Goal: Book appointment/travel/reservation

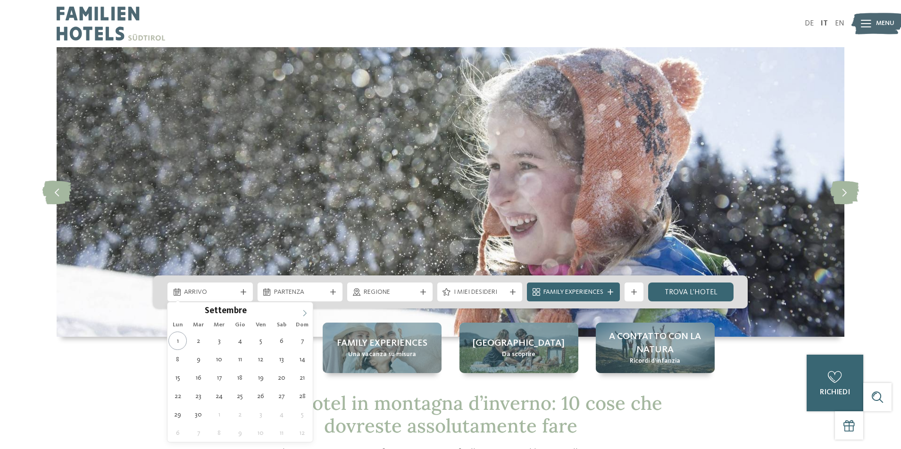
click at [301, 310] on icon at bounding box center [304, 313] width 7 height 7
type div "[DATE]"
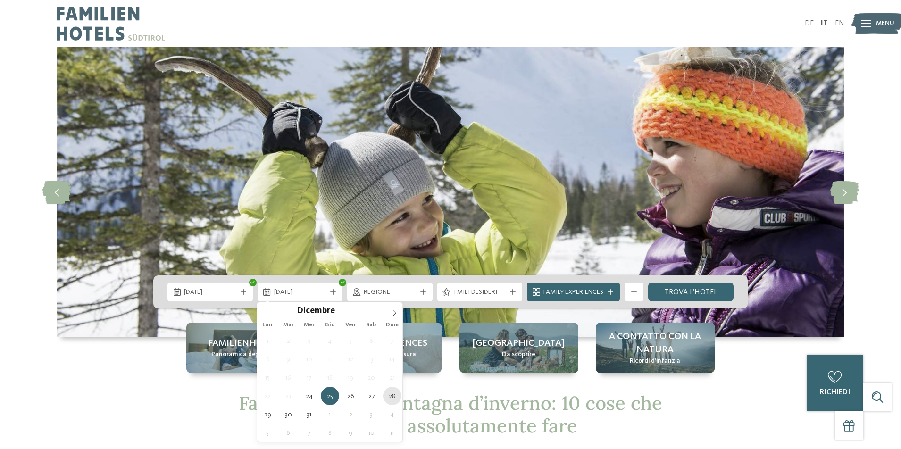
type div "[DATE]"
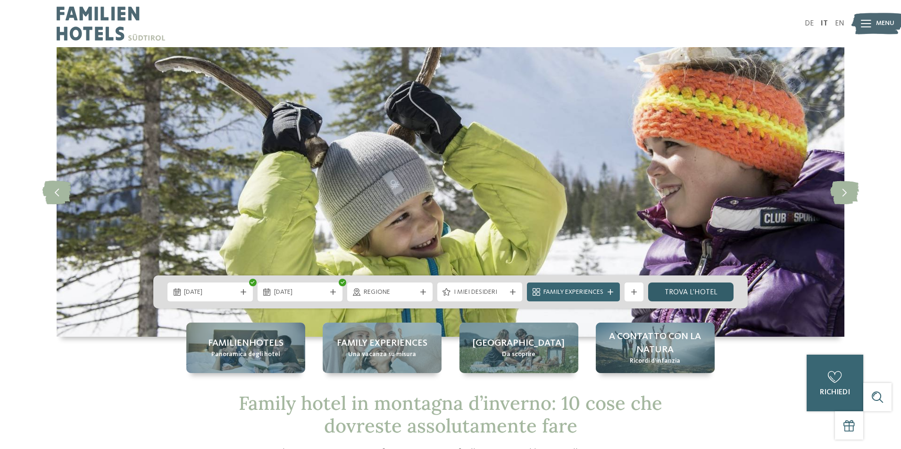
click at [684, 289] on link "trova l’hotel" at bounding box center [690, 291] width 85 height 19
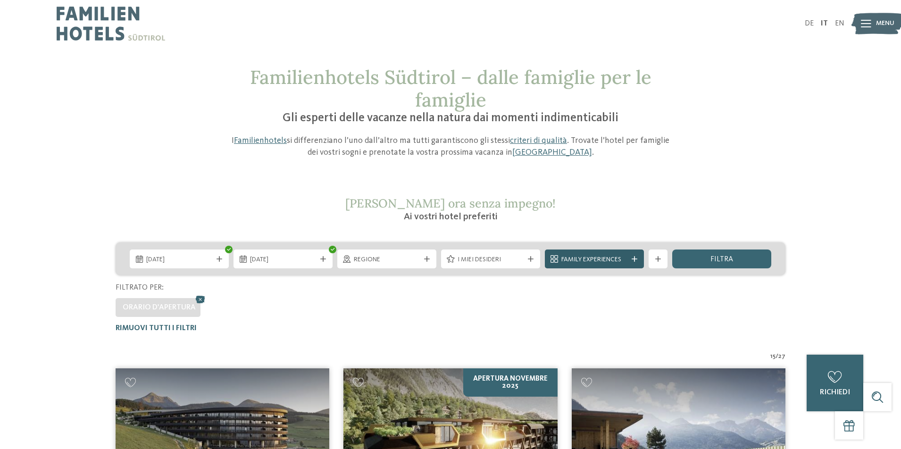
click at [625, 261] on span "Family Experiences" at bounding box center [594, 259] width 66 height 9
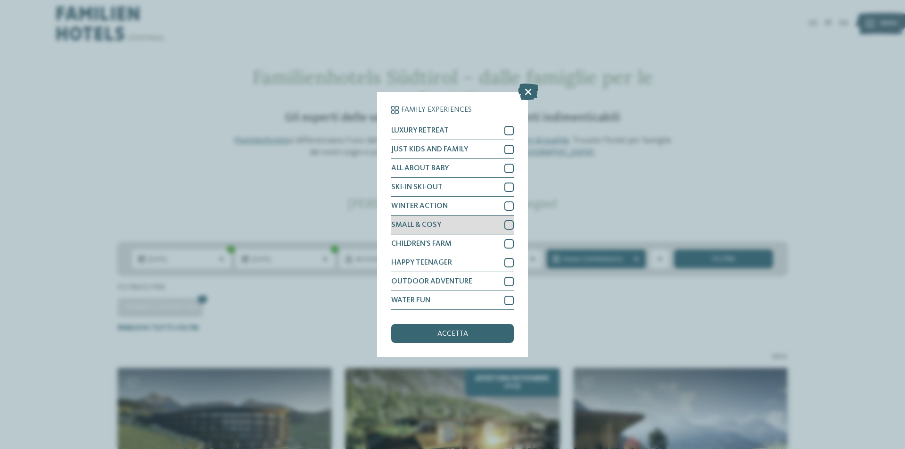
click at [510, 224] on div at bounding box center [508, 224] width 9 height 9
click at [479, 333] on div "accetta" at bounding box center [452, 333] width 123 height 19
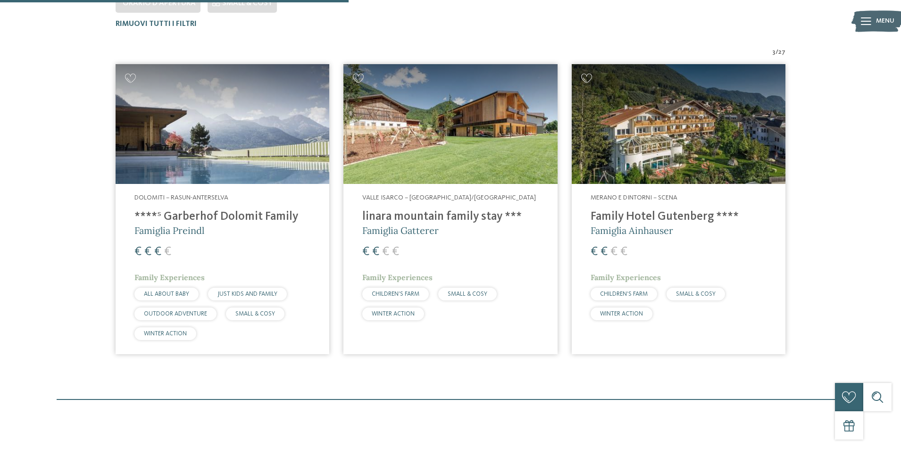
scroll to position [309, 0]
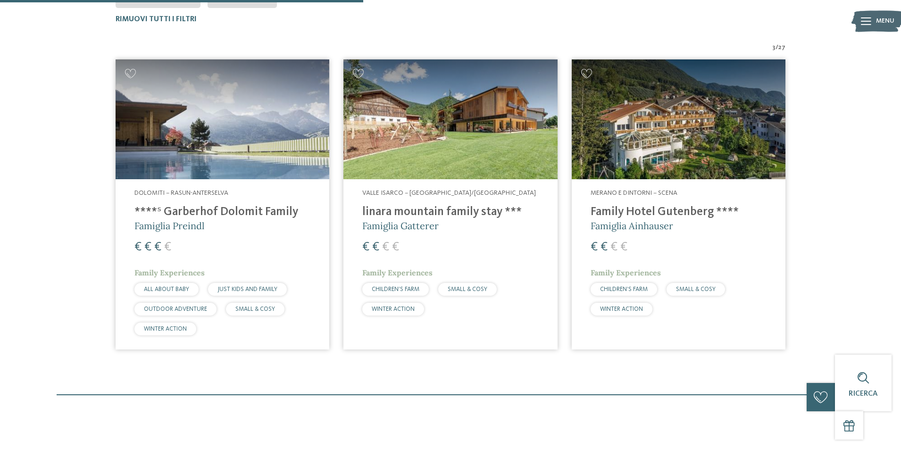
click at [704, 150] on img at bounding box center [678, 119] width 214 height 120
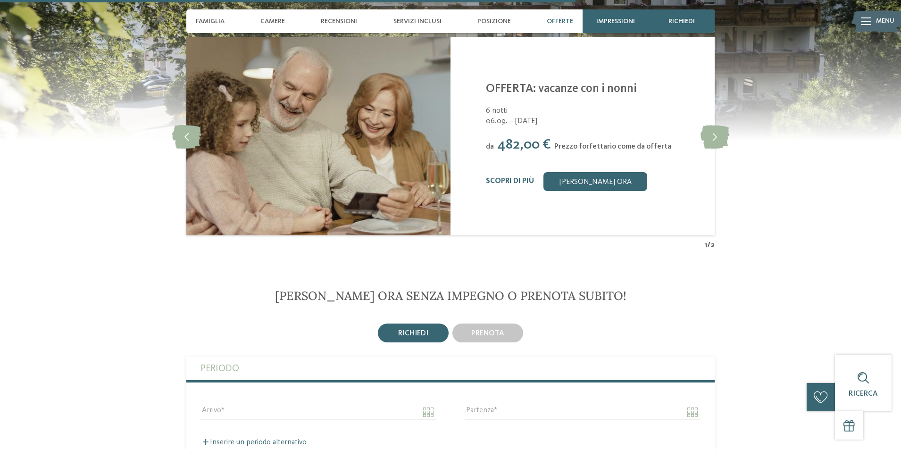
scroll to position [1792, 0]
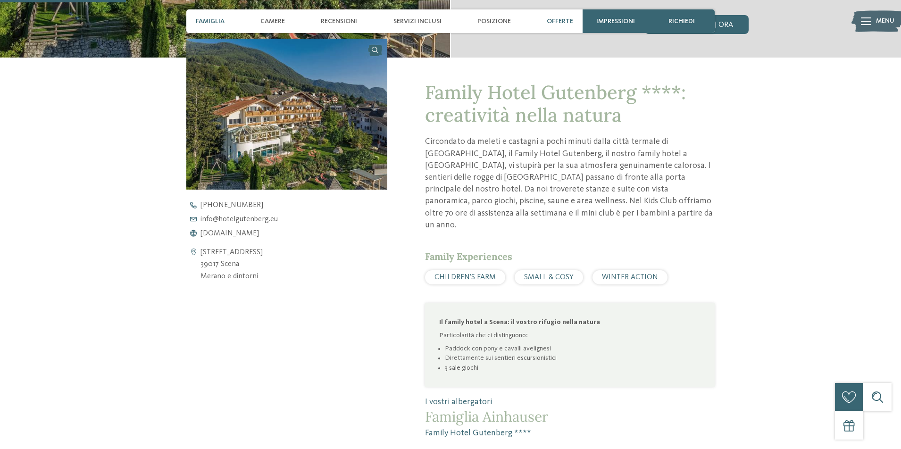
click at [568, 20] on span "Offerte" at bounding box center [559, 21] width 26 height 8
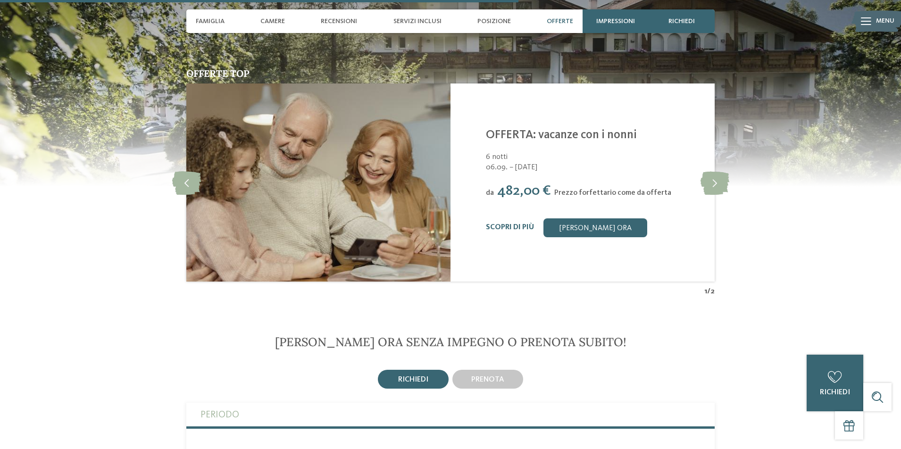
scroll to position [1726, 0]
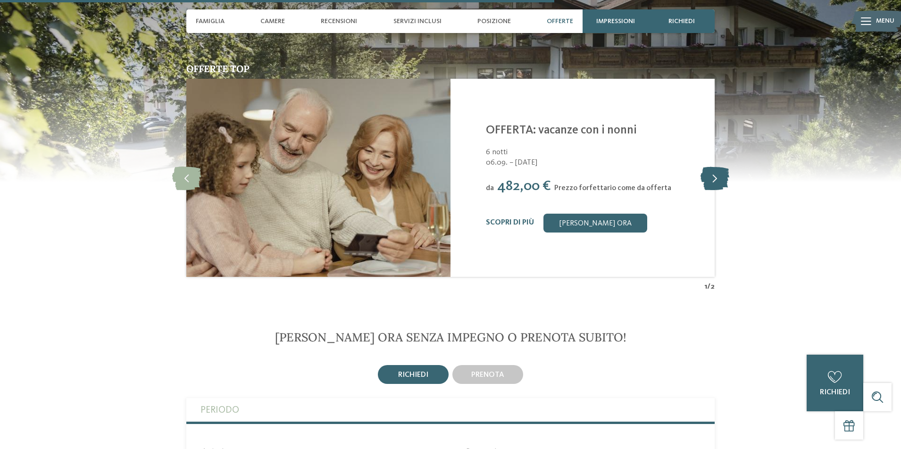
click at [712, 166] on icon at bounding box center [714, 178] width 29 height 24
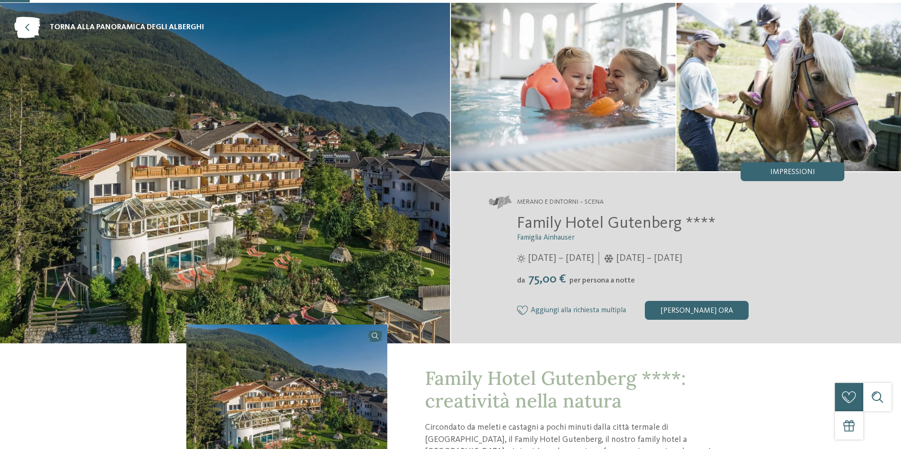
scroll to position [0, 0]
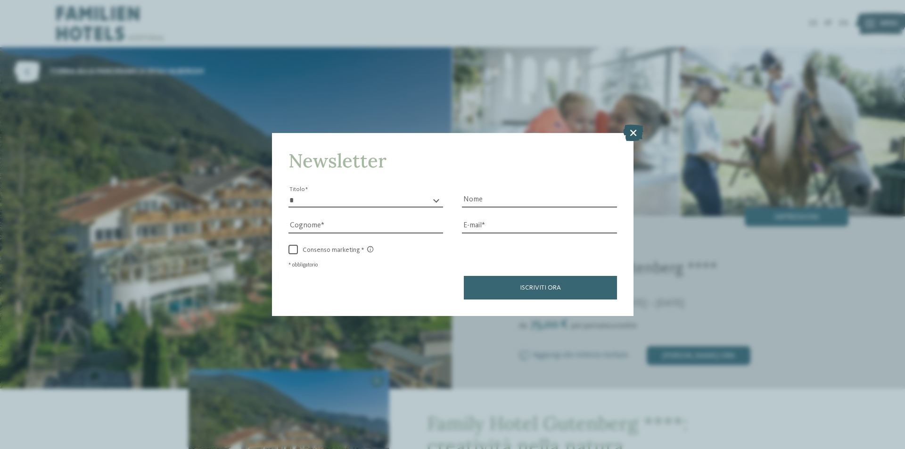
click at [631, 131] on icon at bounding box center [633, 132] width 20 height 17
